Goal: Navigation & Orientation: Find specific page/section

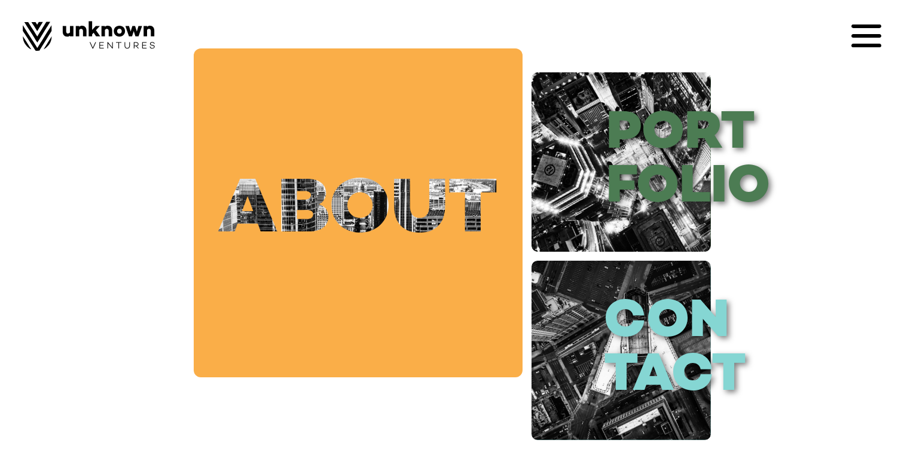
click at [376, 202] on link "about" at bounding box center [358, 212] width 329 height 329
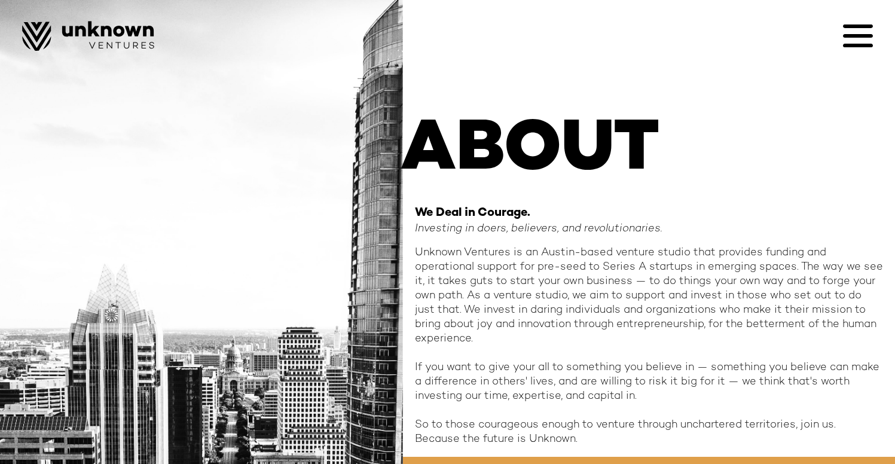
scroll to position [71, 0]
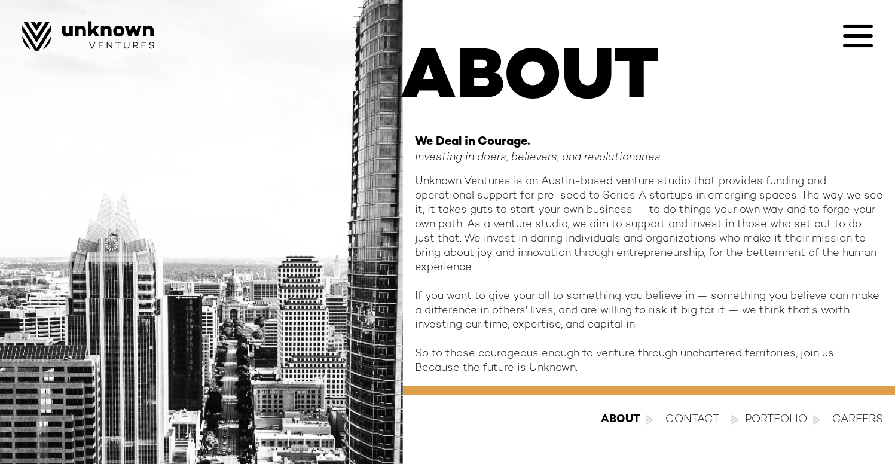
click at [691, 421] on div "contact" at bounding box center [692, 420] width 54 height 14
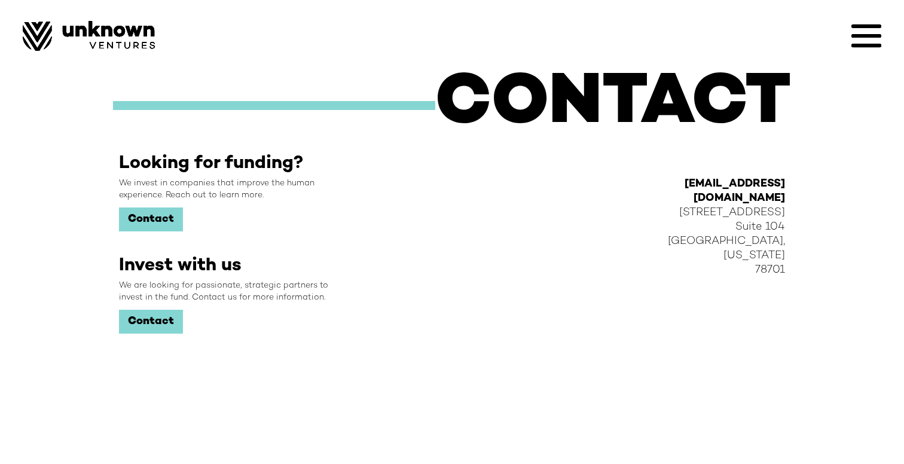
click at [864, 44] on icon at bounding box center [866, 46] width 30 height 4
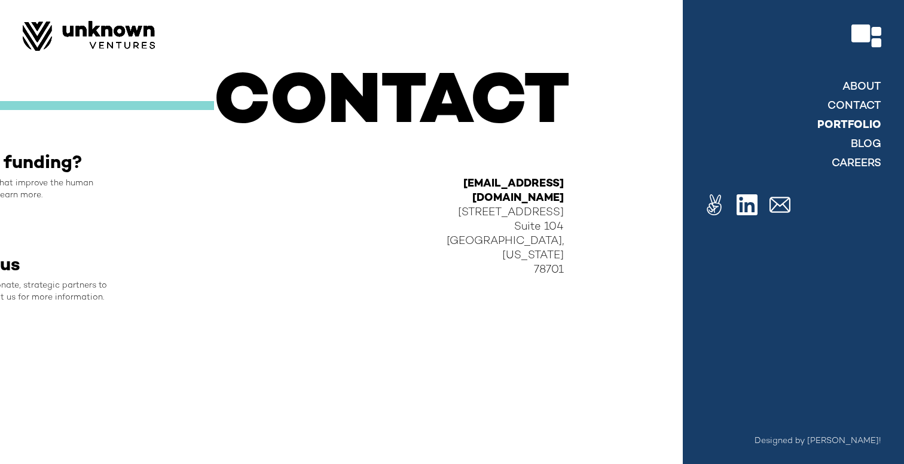
click at [857, 119] on link "Portfolio" at bounding box center [849, 125] width 64 height 14
